Goal: Find contact information: Obtain details needed to contact an individual or organization

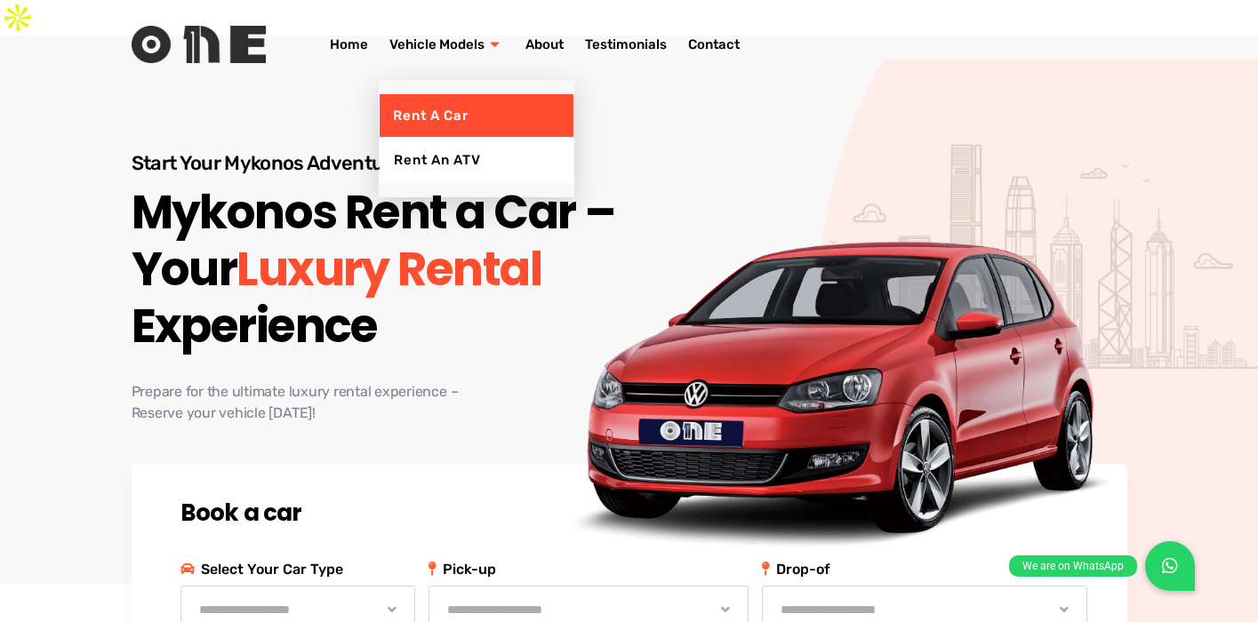
click at [440, 111] on link "Rent a Car" at bounding box center [477, 116] width 194 height 44
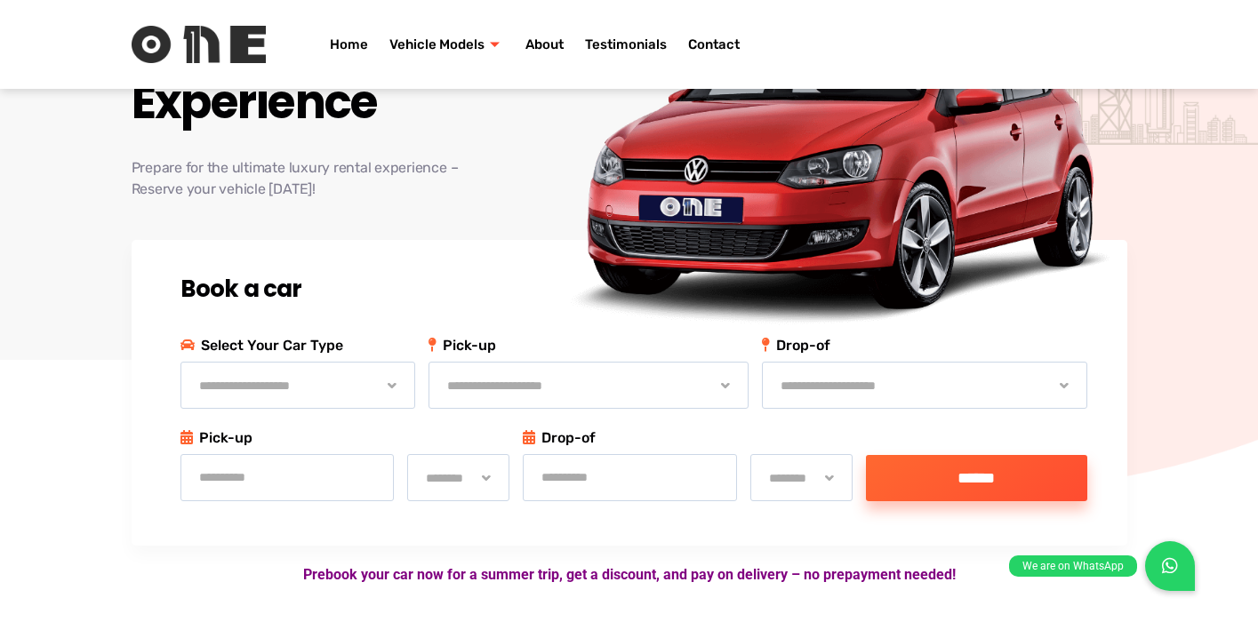
scroll to position [356, 0]
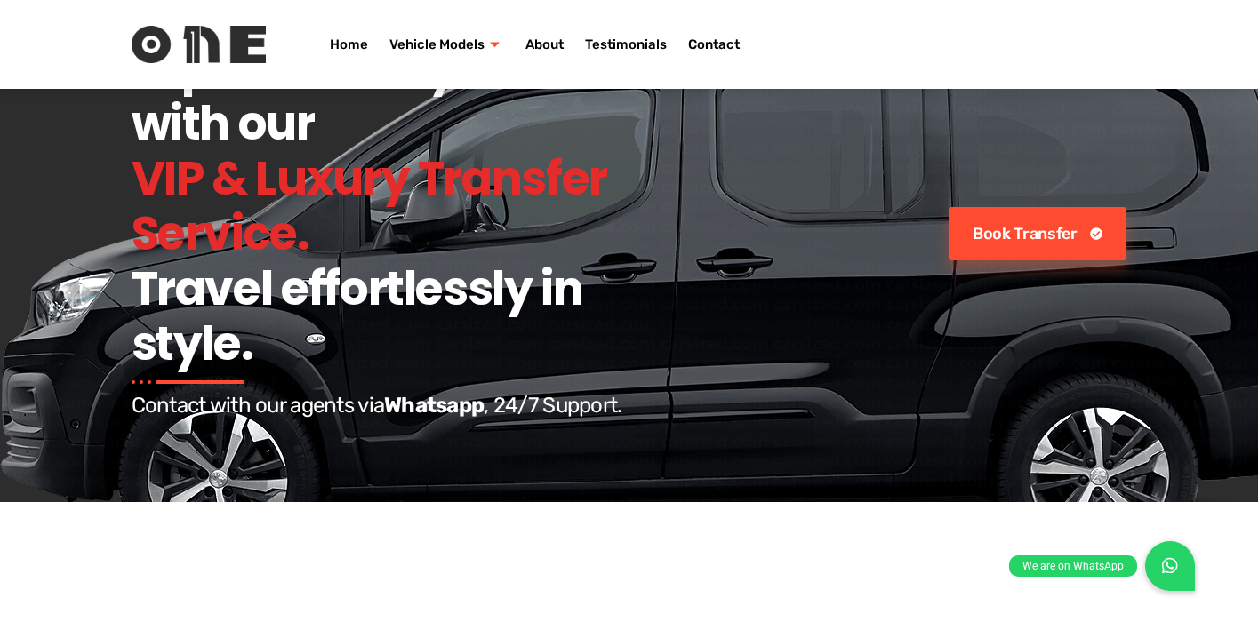
scroll to position [2845, 0]
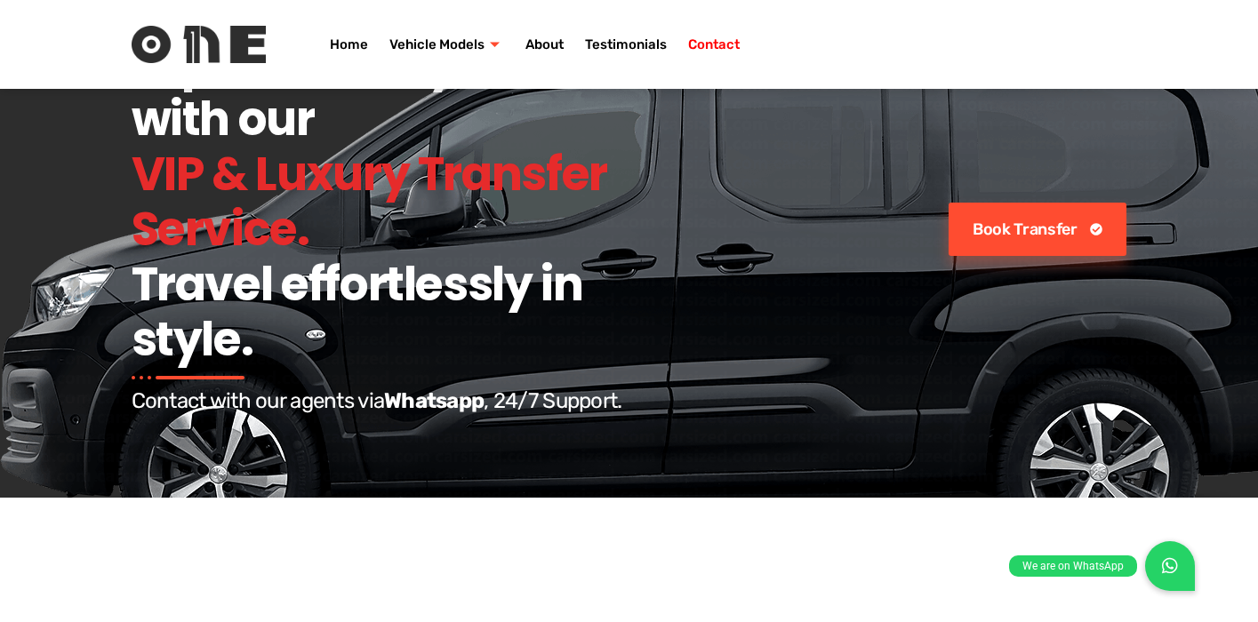
click at [733, 42] on link "Contact" at bounding box center [714, 44] width 73 height 71
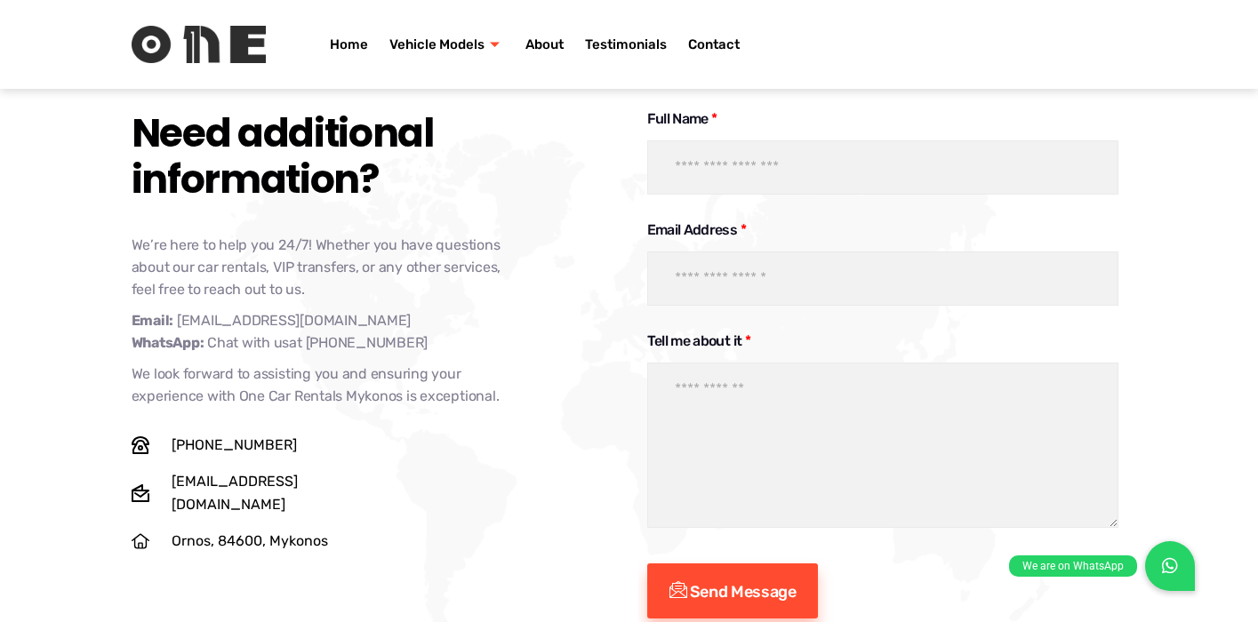
scroll to position [6144, 0]
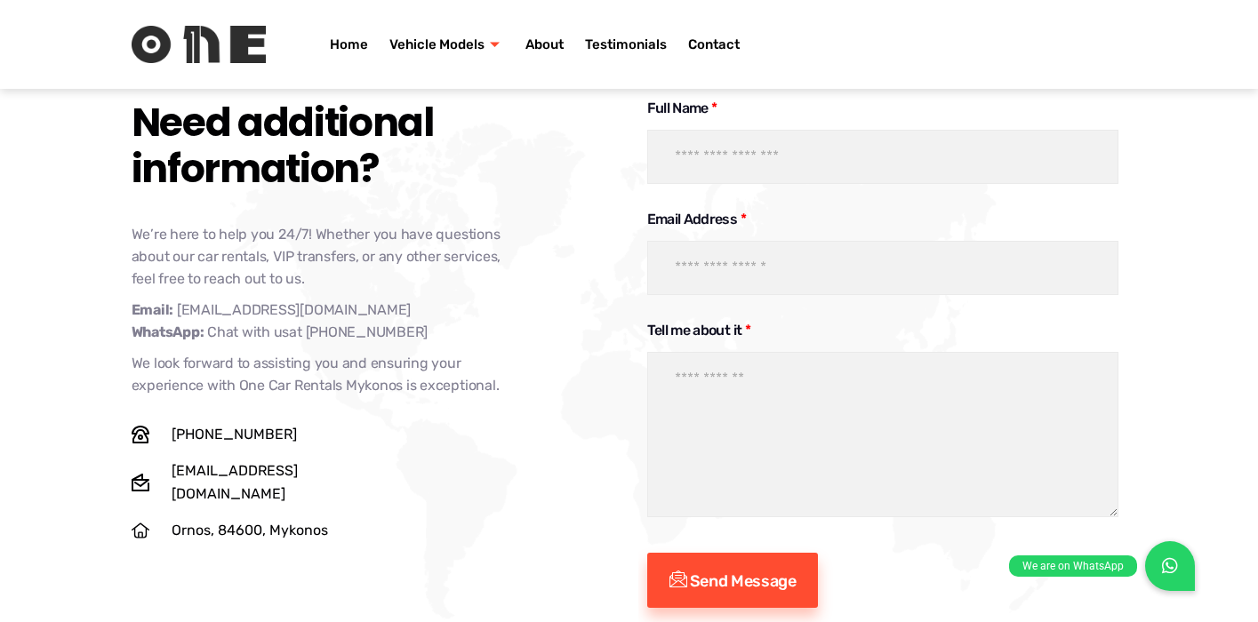
drag, startPoint x: 301, startPoint y: 379, endPoint x: 246, endPoint y: 477, distance: 113.1
click at [216, 486] on div "Need additional information? We’re here to help you 24/7! Whether you have ques…" at bounding box center [376, 354] width 507 height 544
click at [183, 460] on span "[EMAIL_ADDRESS][DOMAIN_NAME]" at bounding box center [282, 483] width 231 height 46
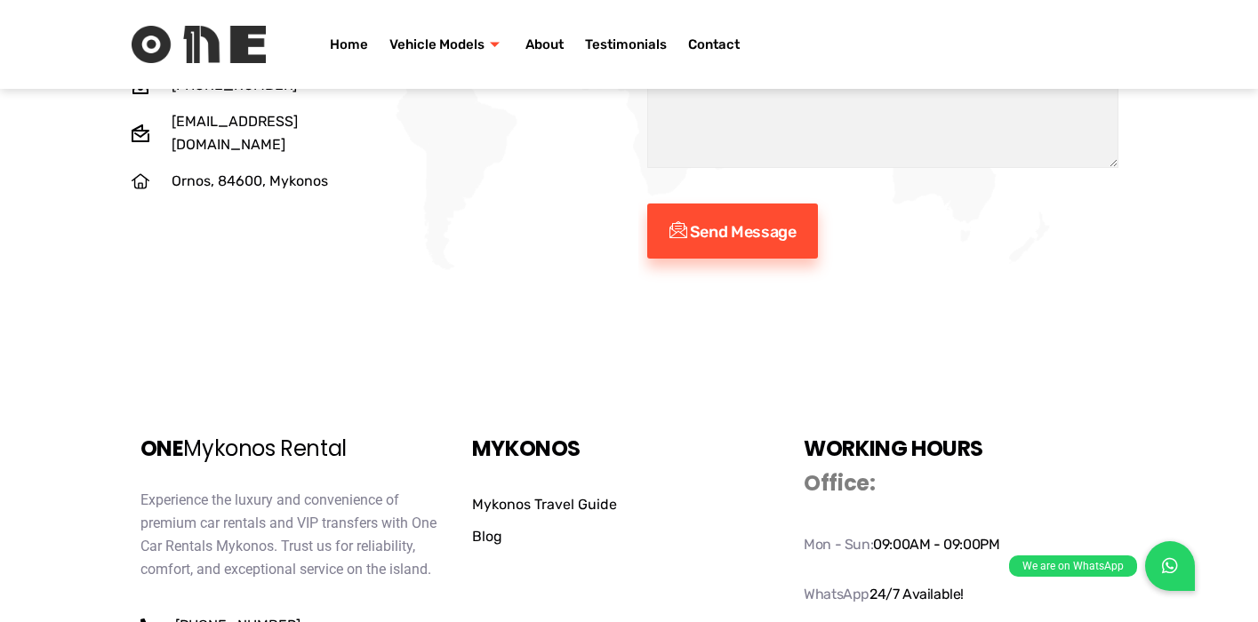
scroll to position [6606, 0]
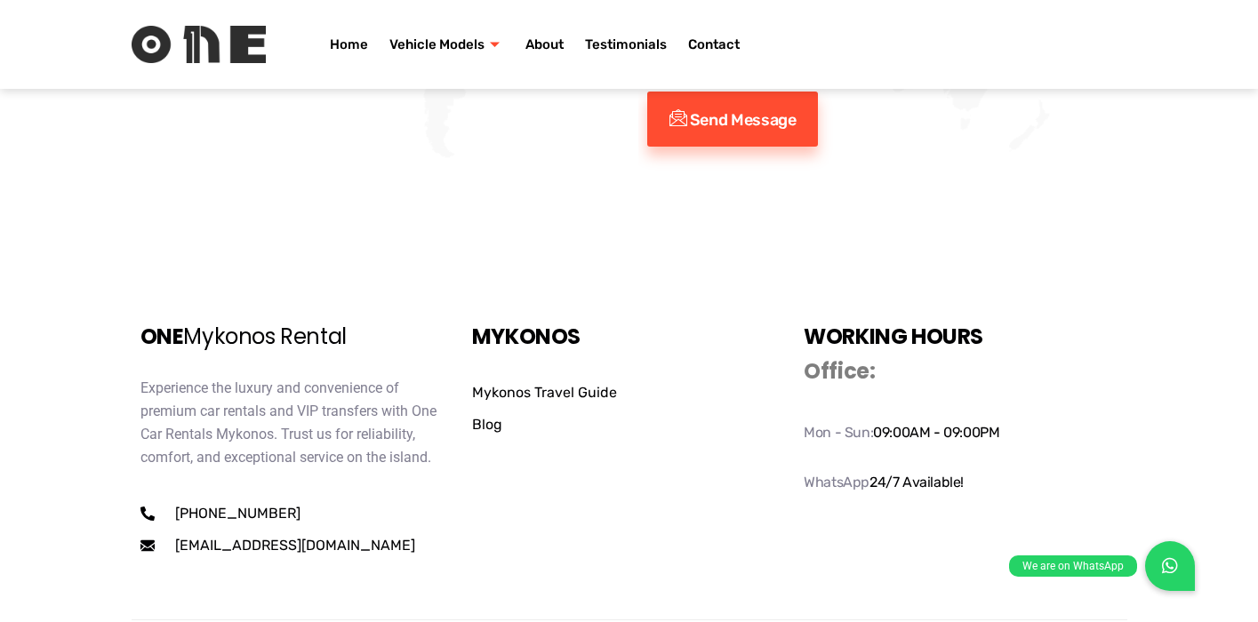
drag, startPoint x: 278, startPoint y: 477, endPoint x: 319, endPoint y: 519, distance: 59.1
click at [278, 534] on span "[EMAIL_ADDRESS][DOMAIN_NAME]" at bounding box center [293, 545] width 245 height 23
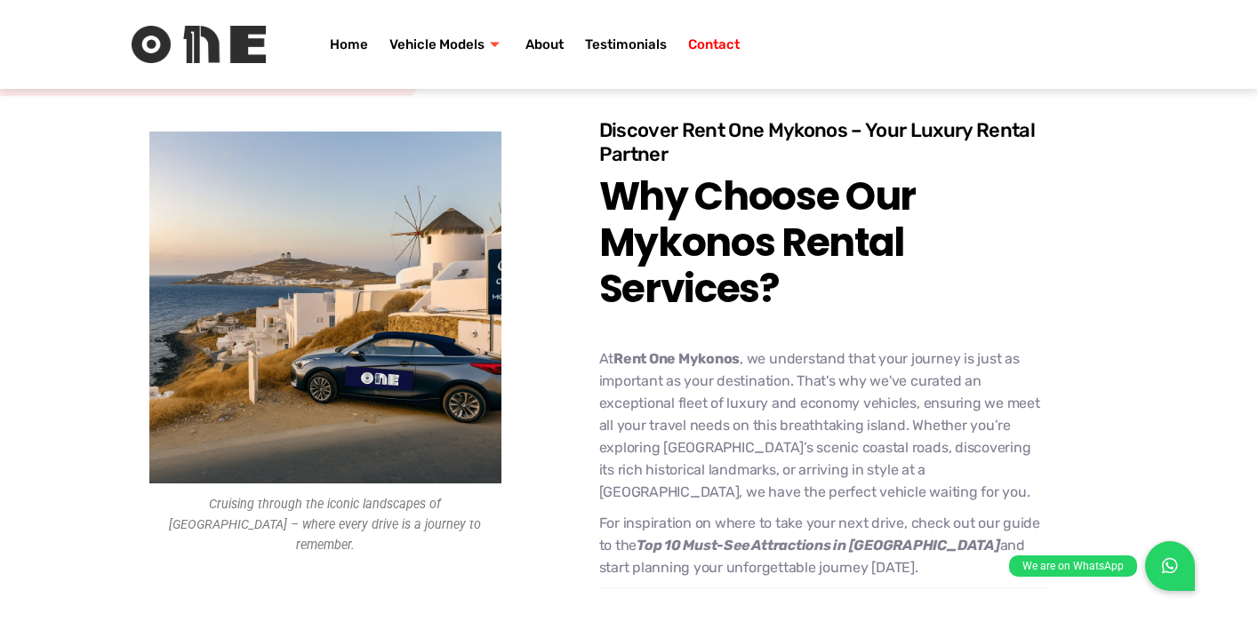
click at [736, 42] on link "Contact" at bounding box center [714, 44] width 73 height 71
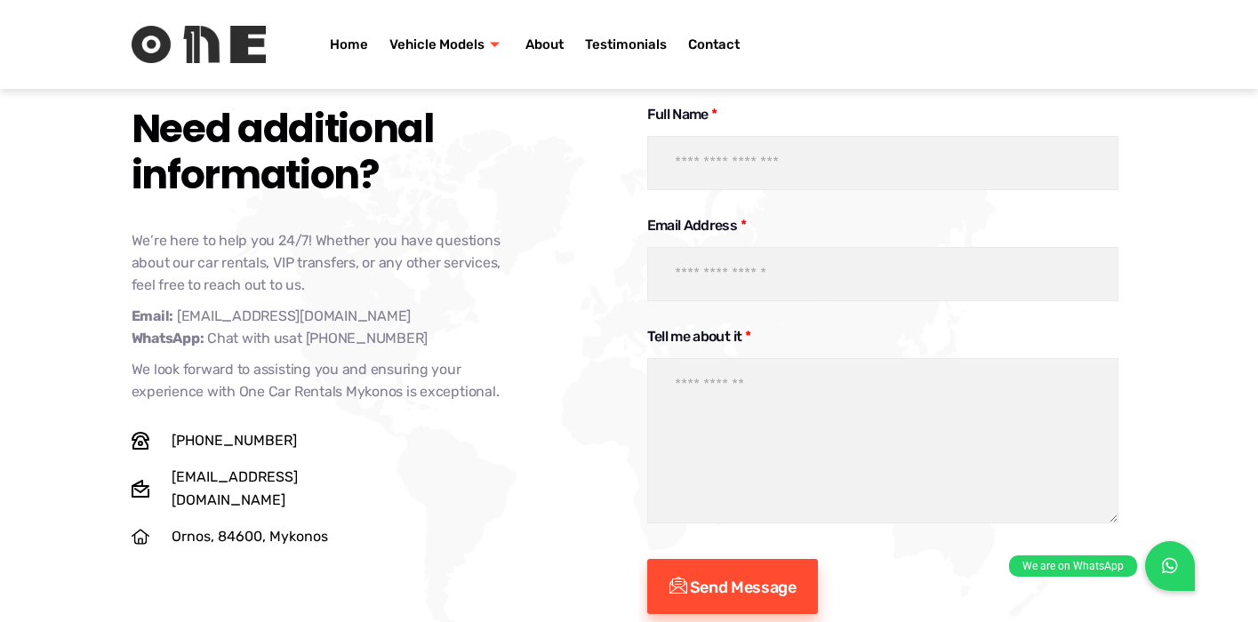
scroll to position [6144, 0]
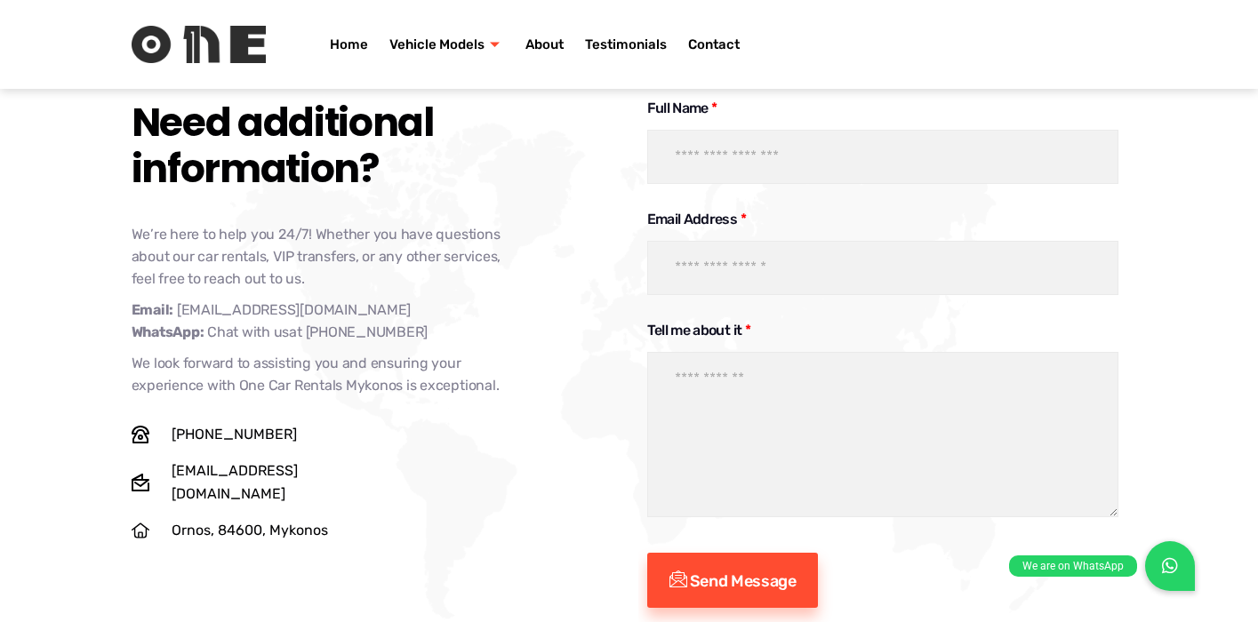
click at [301, 299] on link "[EMAIL_ADDRESS][DOMAIN_NAME]" at bounding box center [294, 310] width 234 height 22
drag, startPoint x: 350, startPoint y: 221, endPoint x: 177, endPoint y: 217, distance: 173.5
click at [177, 299] on p "Email: hello@rentonemykonos.gr WhatsApp: Chat with us at (0030) 698 991 2282" at bounding box center [318, 321] width 373 height 44
copy link "[EMAIL_ADDRESS][DOMAIN_NAME]"
click at [269, 352] on p "We look forward to assisting you and ensuring your experience with One Car Rent…" at bounding box center [318, 374] width 373 height 44
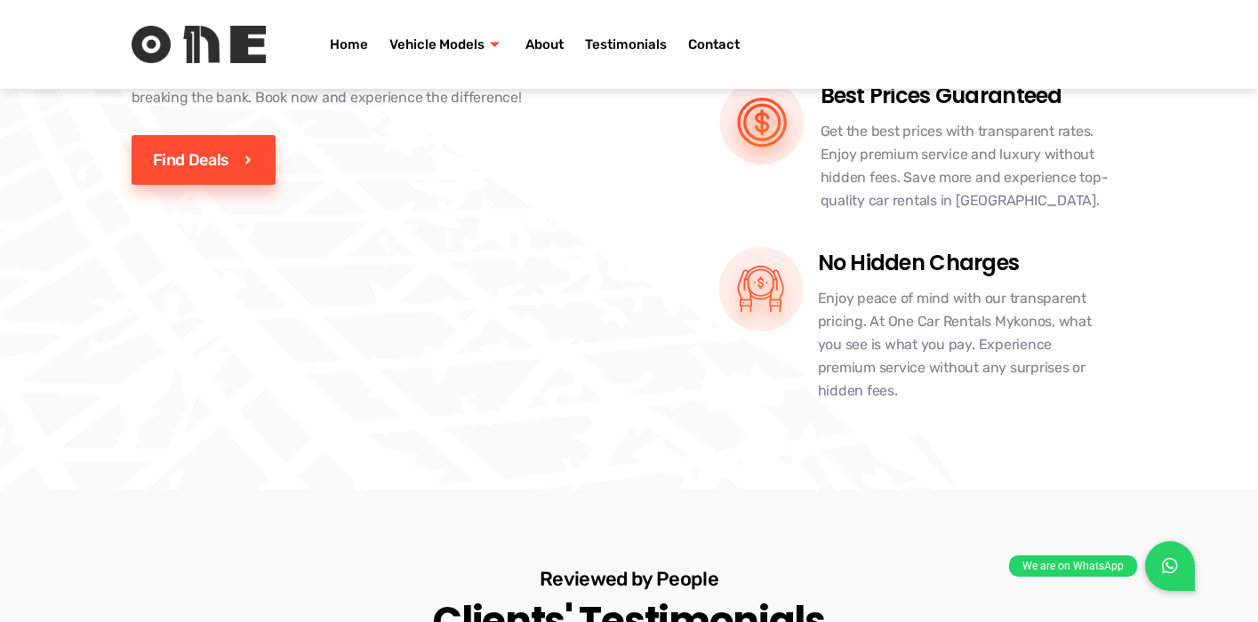
scroll to position [3921, 0]
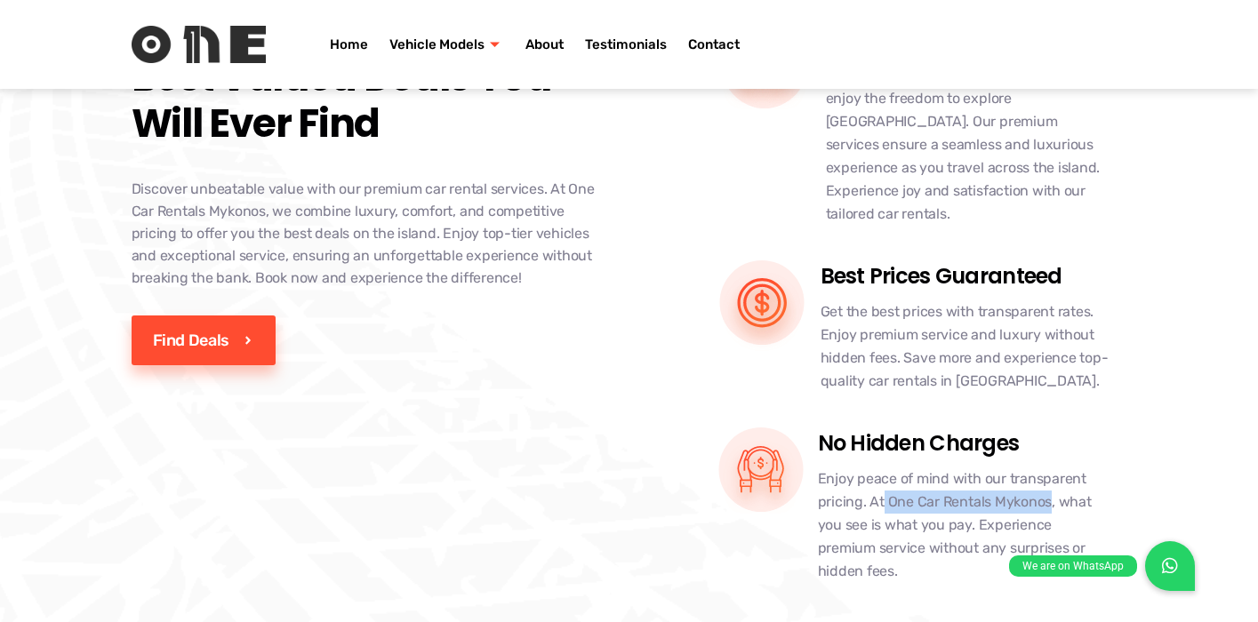
drag, startPoint x: 884, startPoint y: 440, endPoint x: 1048, endPoint y: 442, distance: 164.5
click at [1048, 468] on p "Enjoy peace of mind with our transparent pricing. At One Car Rentals Mykonos, w…" at bounding box center [963, 526] width 291 height 116
copy p "One Car Rentals Mykonos"
click at [333, 414] on div "Why Choose Us Best Valued Deals You Will Ever Find Discover unbeatable value wi…" at bounding box center [371, 311] width 478 height 576
